Goal: Navigation & Orientation: Find specific page/section

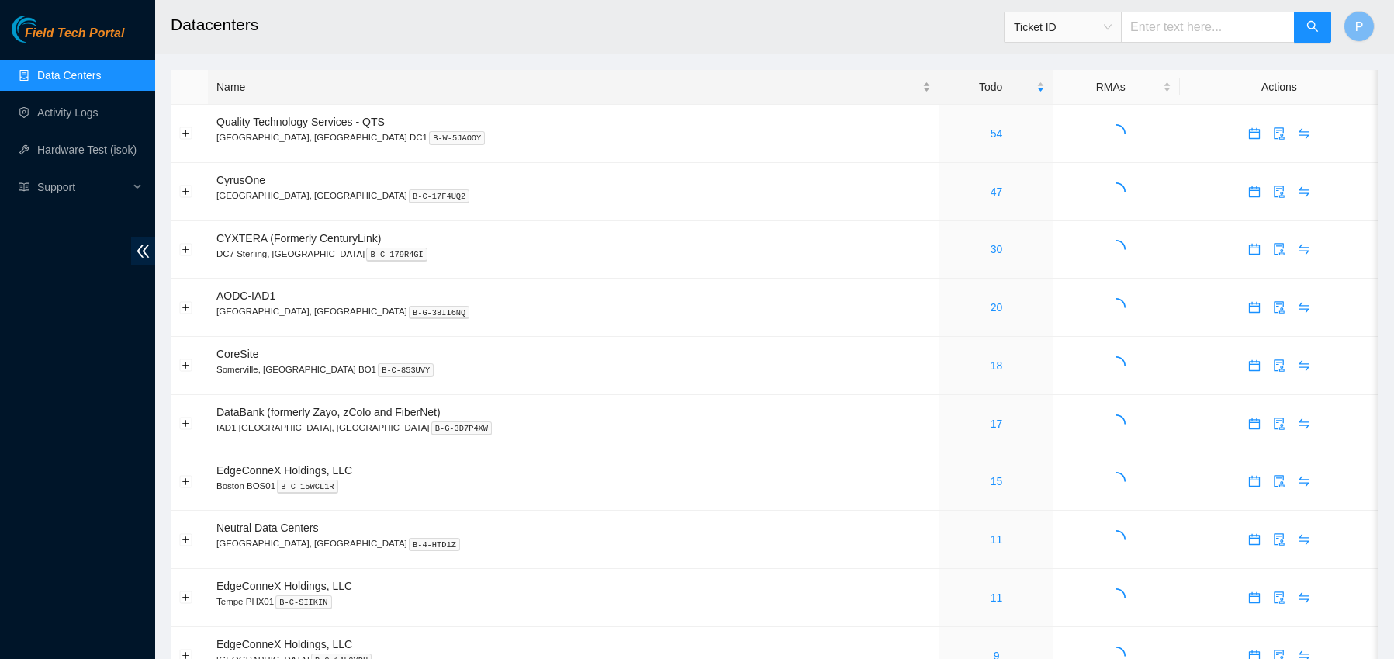
click at [312, 92] on div "Name" at bounding box center [574, 86] width 715 height 17
